Goal: Feedback & Contribution: Leave review/rating

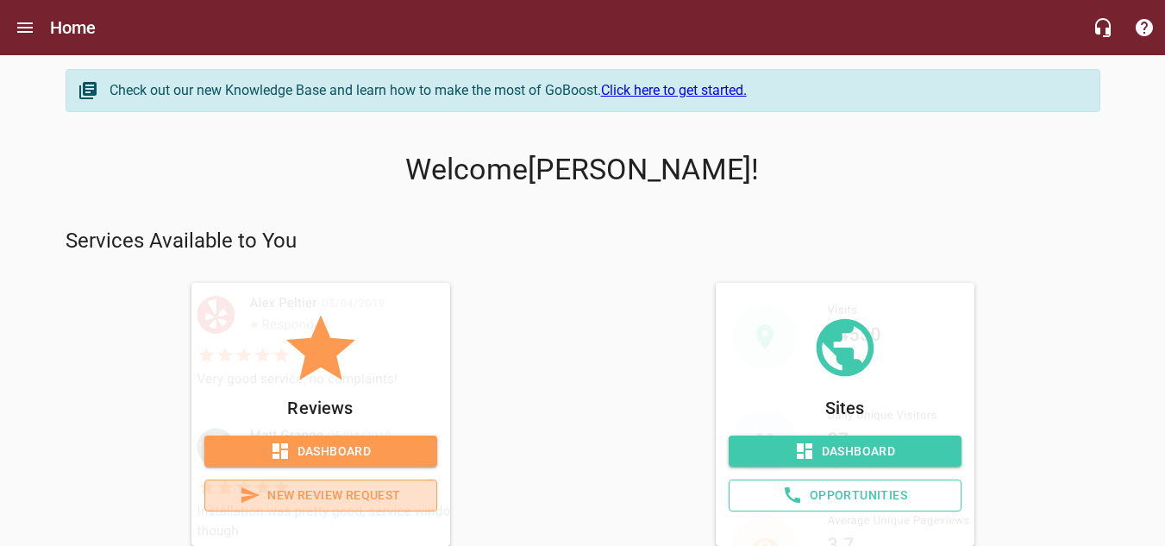
click at [329, 505] on span "New Review Request" at bounding box center [321, 496] width 204 height 22
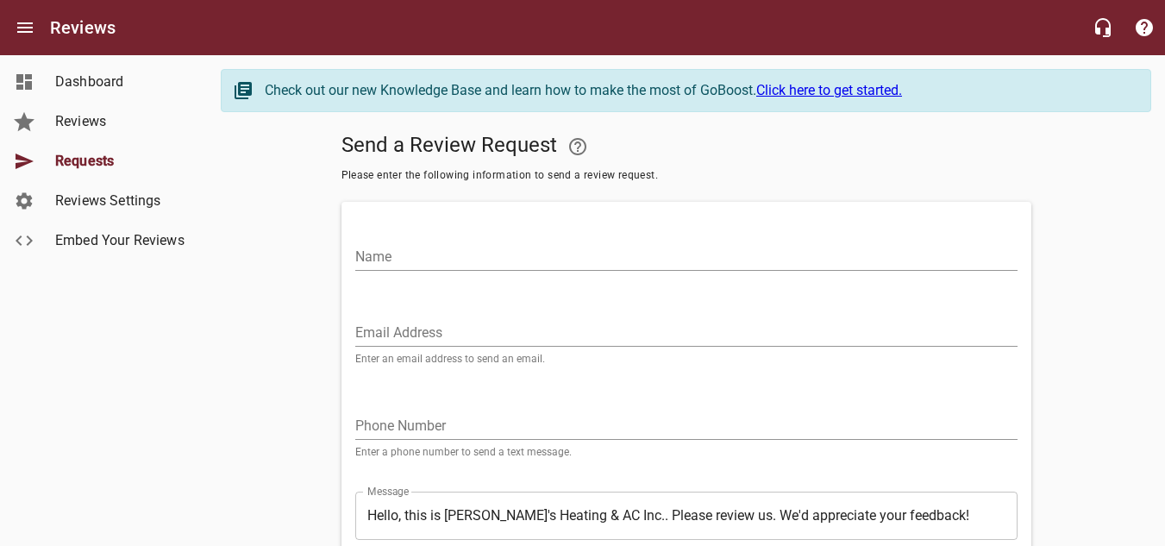
click at [427, 260] on input "Name" at bounding box center [686, 257] width 662 height 28
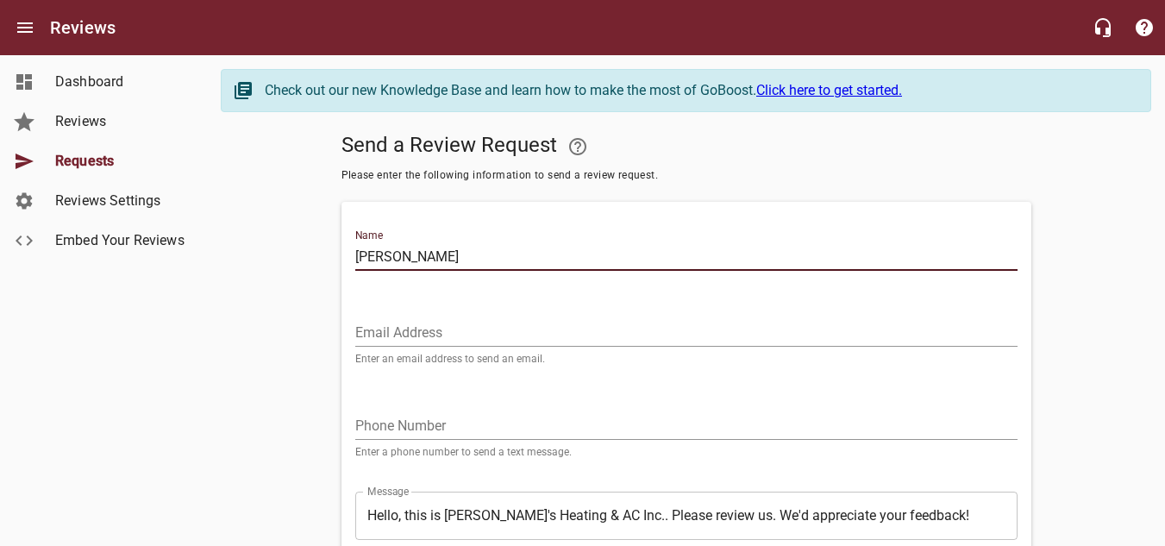
type input "[PERSON_NAME]"
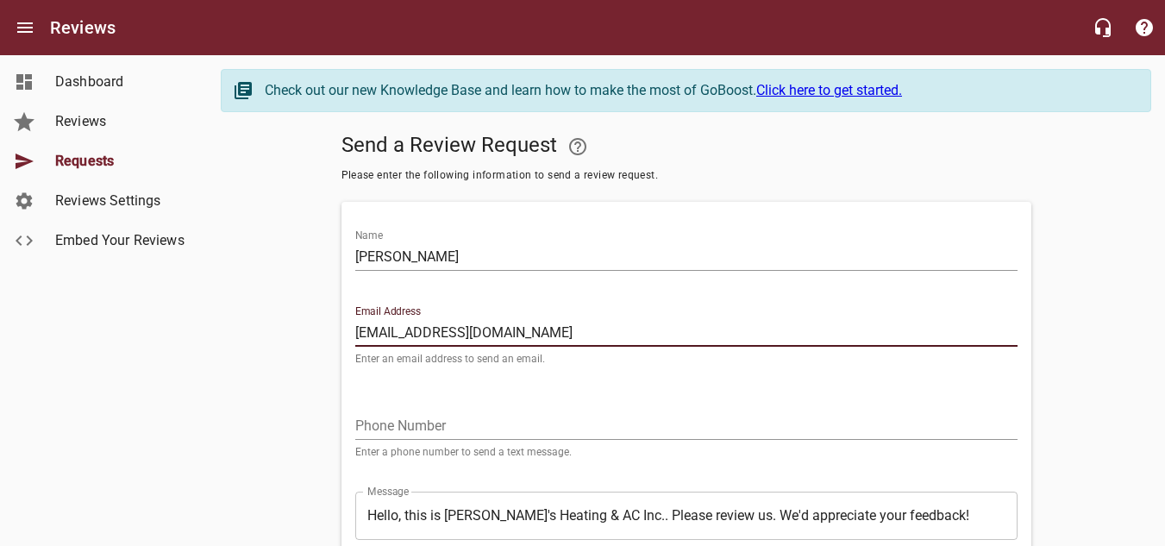
type input "[EMAIL_ADDRESS][DOMAIN_NAME]"
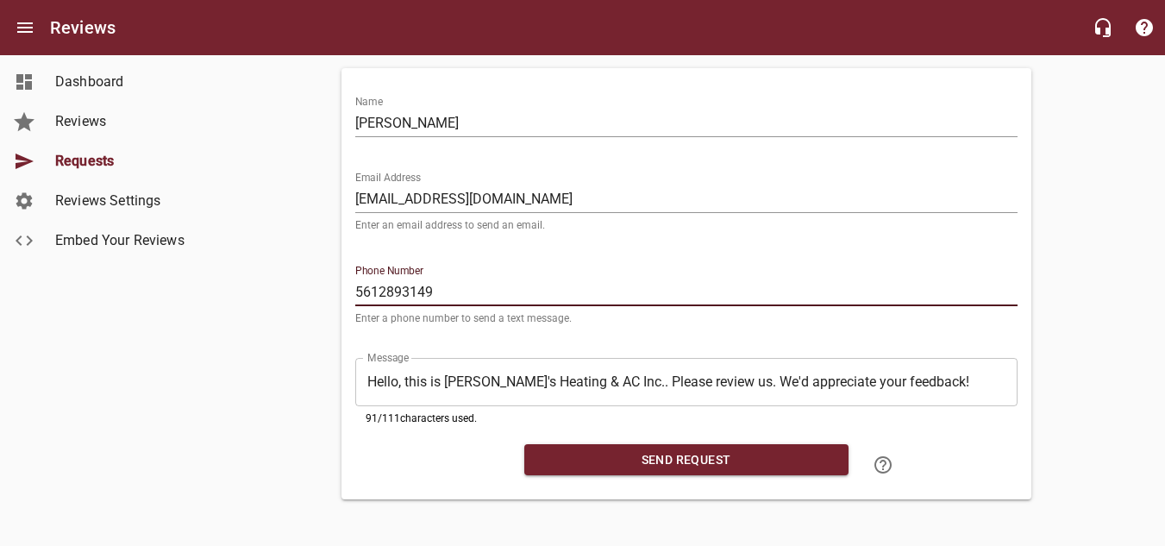
scroll to position [137, 0]
type input "5612893149"
click at [660, 452] on span "Send Request" at bounding box center [686, 460] width 297 height 22
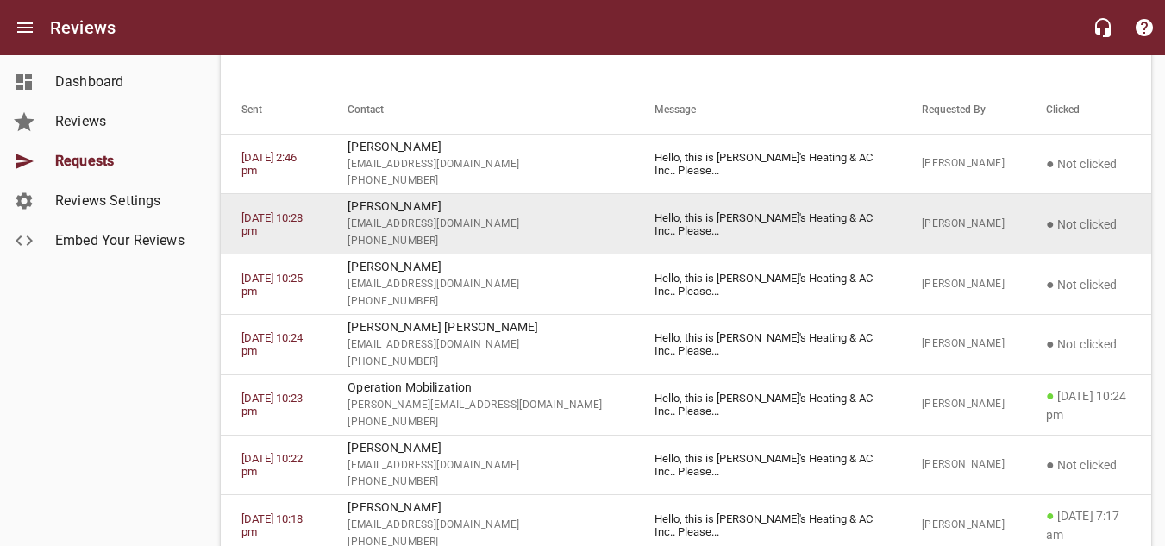
scroll to position [86, 0]
